Goal: Find specific page/section: Find specific page/section

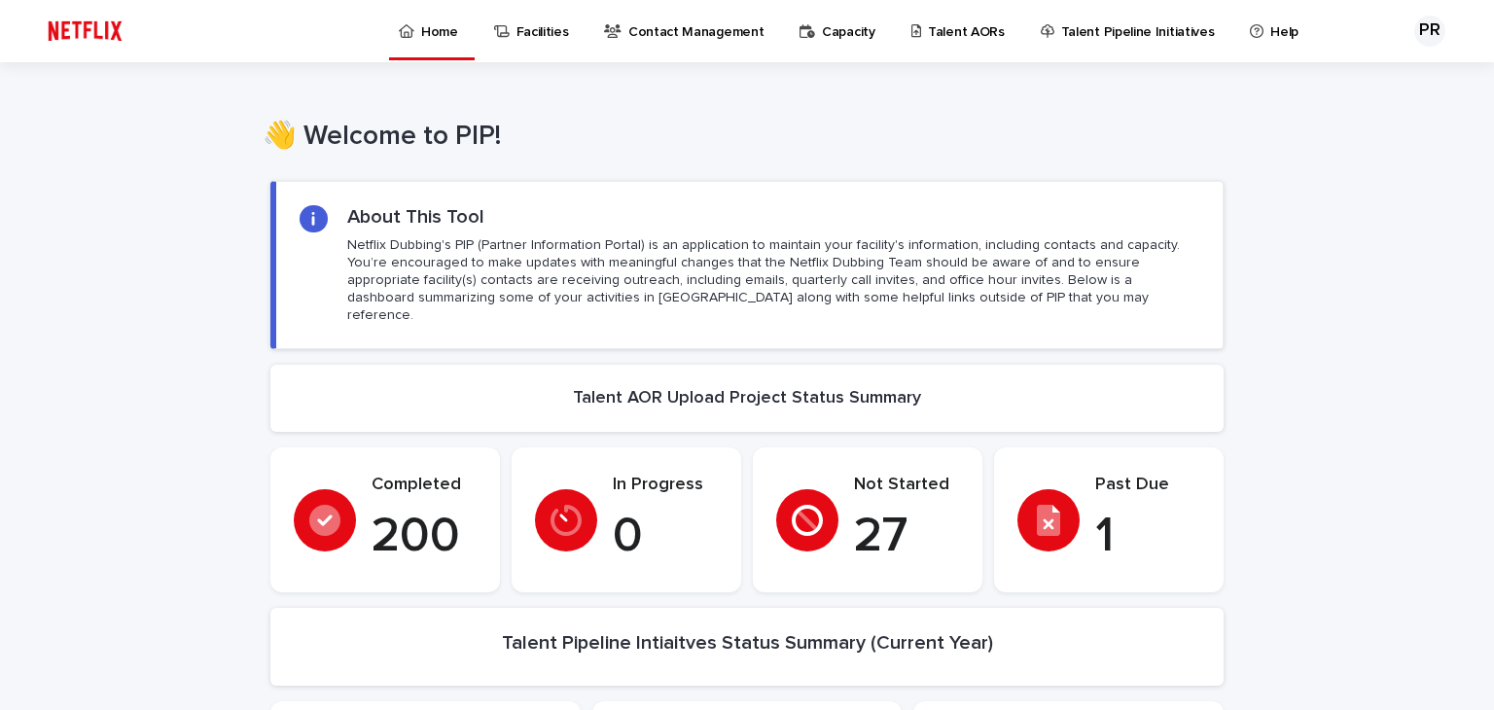
click at [945, 20] on p "Talent AORs" at bounding box center [966, 20] width 77 height 41
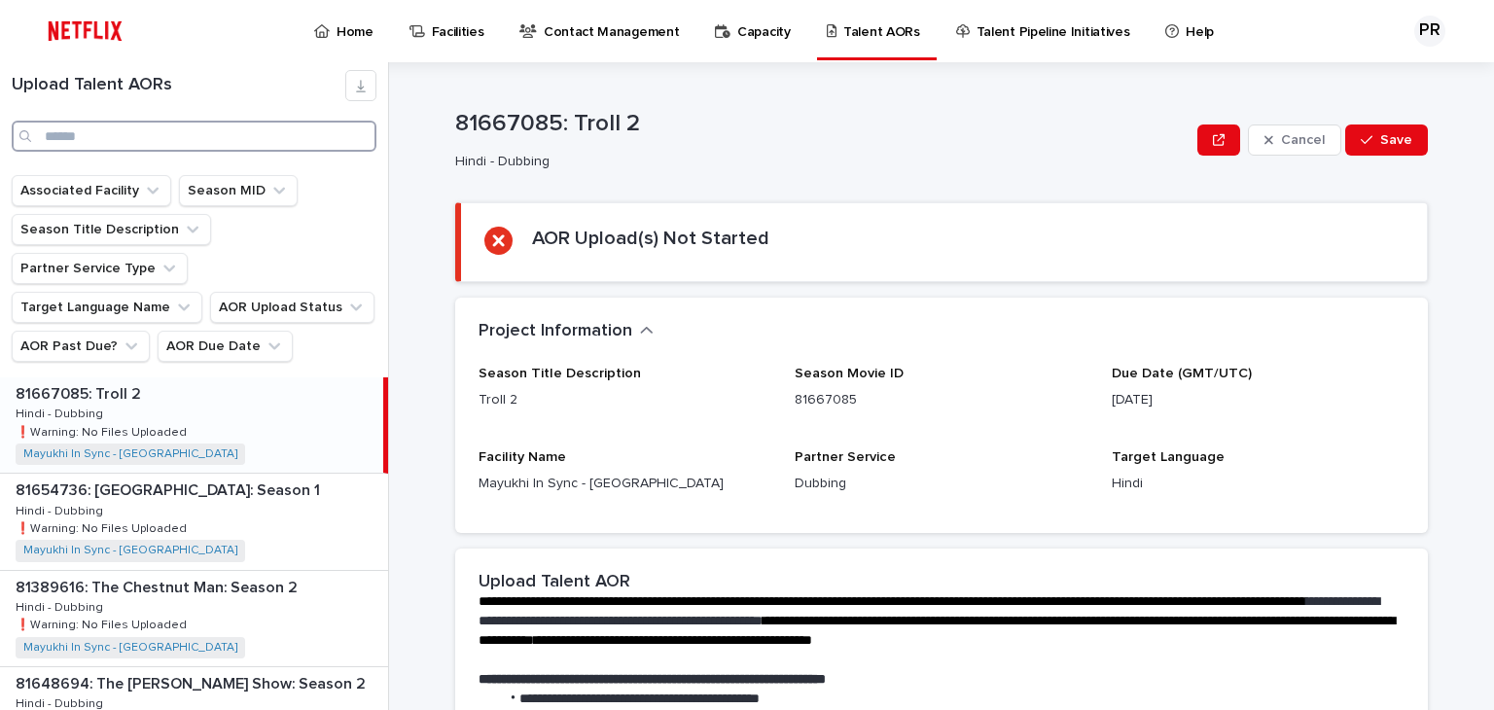
click at [298, 130] on input "Search" at bounding box center [194, 136] width 365 height 31
click at [0, 377] on div "81667085: Troll 2 81667085: Troll 2 Hindi - Dubbing Hindi - Dubbing ❗️Warning: …" at bounding box center [191, 424] width 383 height 95
click at [2, 384] on div "81667085: Troll 2 81667085: Troll 2 Hindi - Dubbing Hindi - Dubbing ❗️Warning: …" at bounding box center [191, 424] width 383 height 95
